Goal: Check status

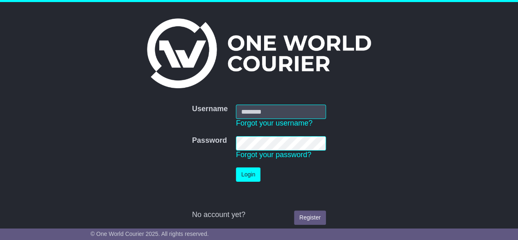
type input "********"
click at [248, 174] on button "Login" at bounding box center [248, 174] width 25 height 14
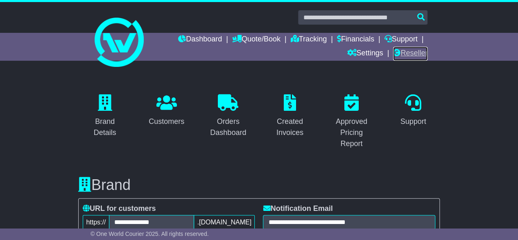
click at [405, 53] on link "Reseller" at bounding box center [410, 54] width 34 height 14
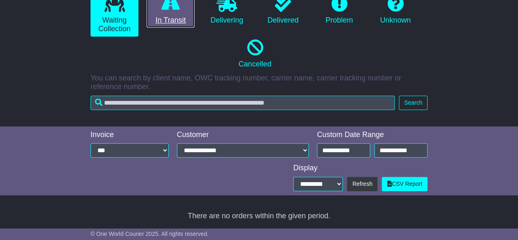
click at [159, 9] on link "In Transit" at bounding box center [171, 10] width 48 height 35
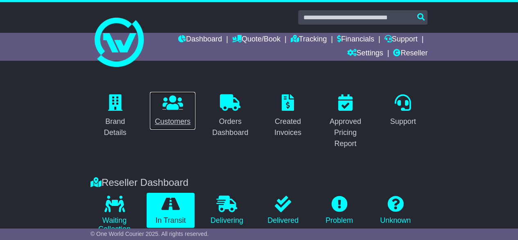
click at [176, 108] on icon at bounding box center [173, 102] width 20 height 16
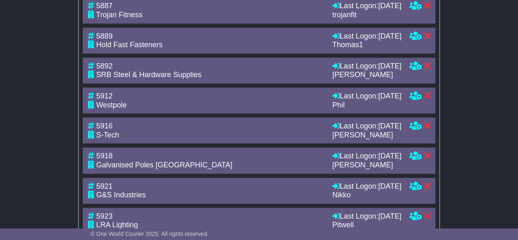
scroll to position [782, 0]
